Goal: Communication & Community: Connect with others

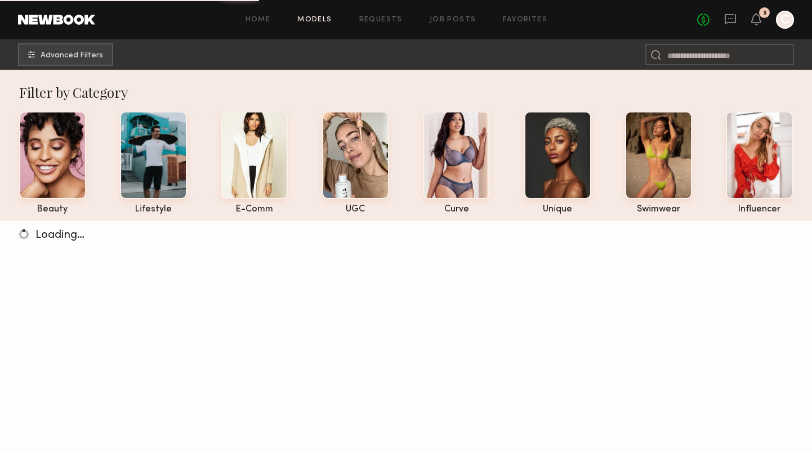
click at [736, 21] on div "No fees up to $5,000 3 C" at bounding box center [745, 20] width 97 height 18
click at [728, 20] on icon at bounding box center [730, 19] width 12 height 12
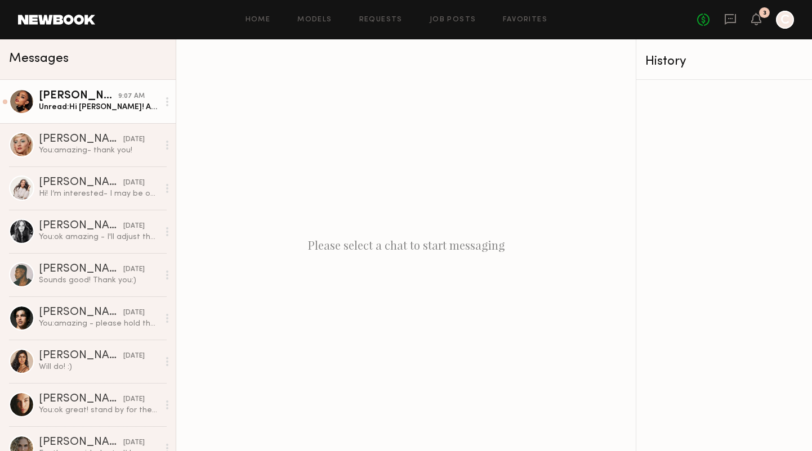
click at [136, 111] on div "Unread: Hi [PERSON_NAME]! Apparently I had my notifications off, my apologies. …" at bounding box center [99, 107] width 120 height 11
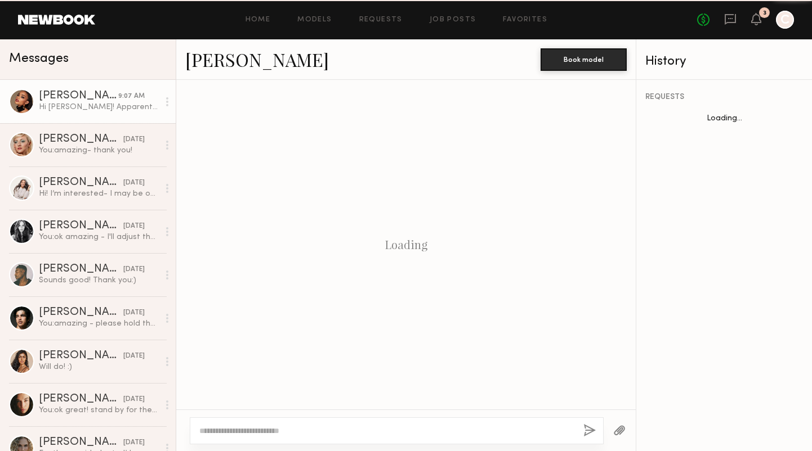
scroll to position [351, 0]
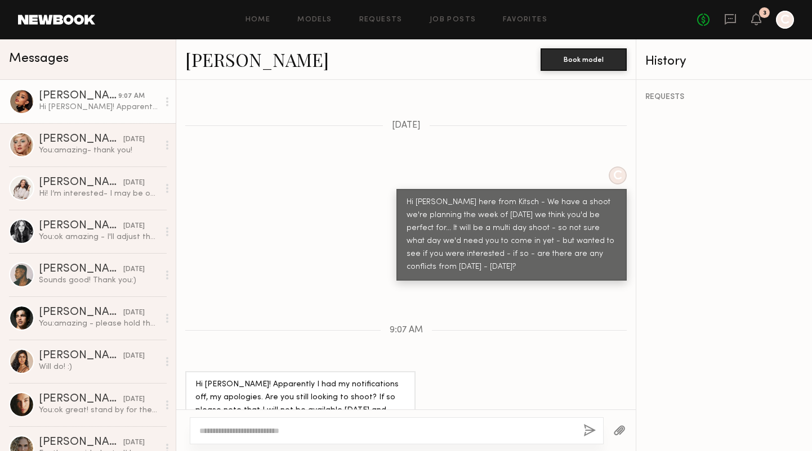
click at [209, 59] on link "[PERSON_NAME]" at bounding box center [257, 59] width 144 height 24
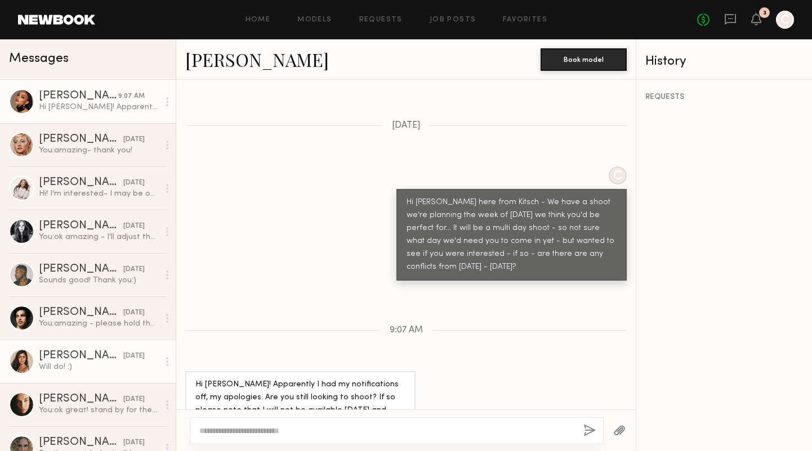
click at [102, 356] on div "[PERSON_NAME]" at bounding box center [81, 356] width 84 height 11
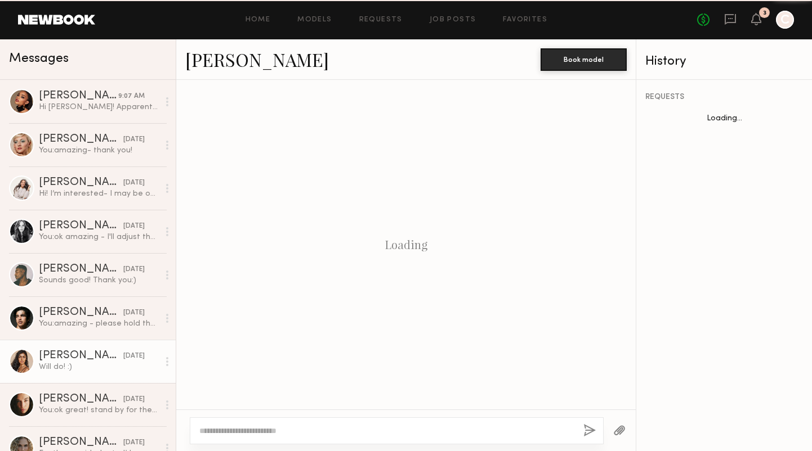
scroll to position [859, 0]
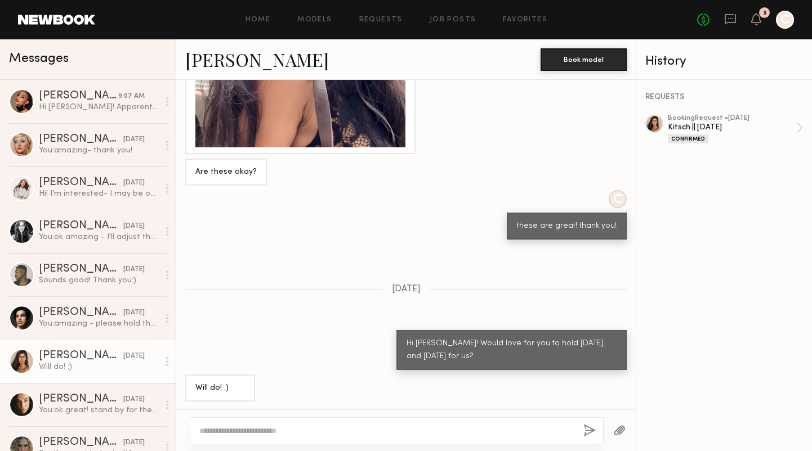
click at [224, 58] on link "[PERSON_NAME]" at bounding box center [257, 59] width 144 height 24
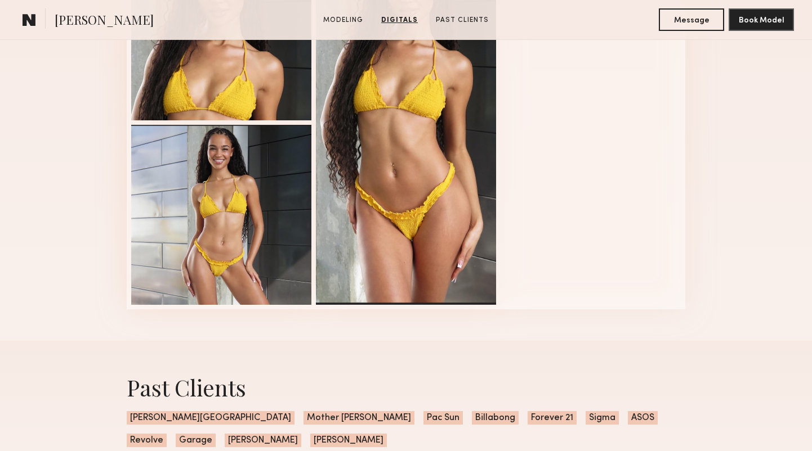
scroll to position [788, 0]
